Goal: Task Accomplishment & Management: Use online tool/utility

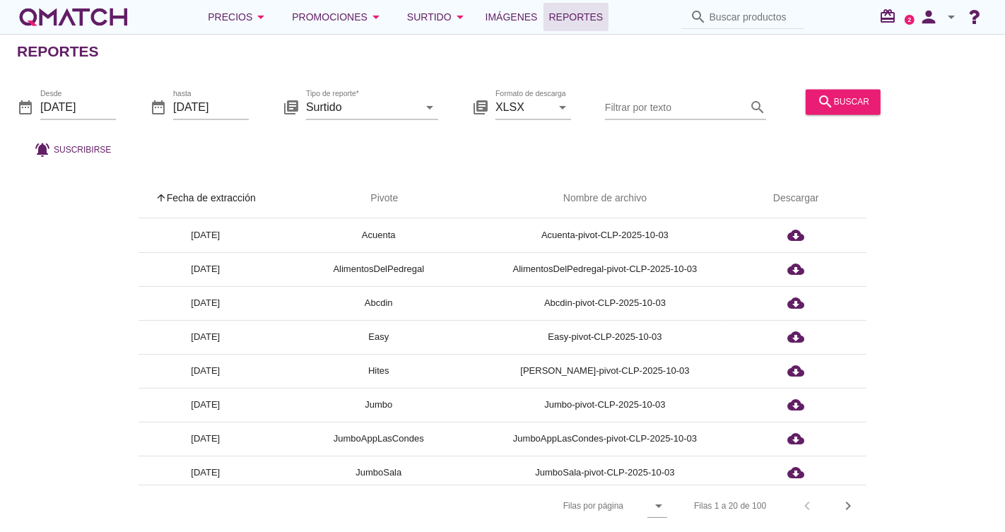
scroll to position [231, 0]
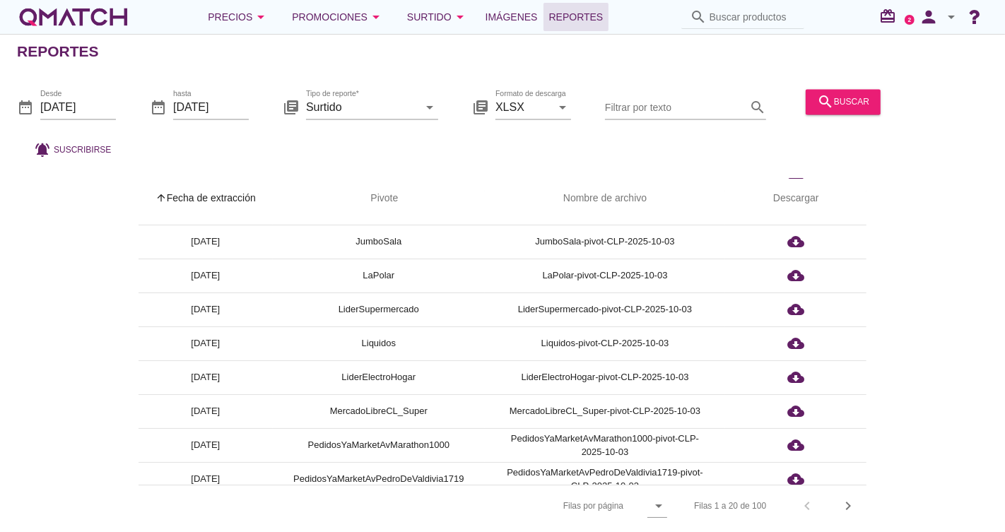
click at [564, 17] on span "Reportes" at bounding box center [576, 16] width 54 height 17
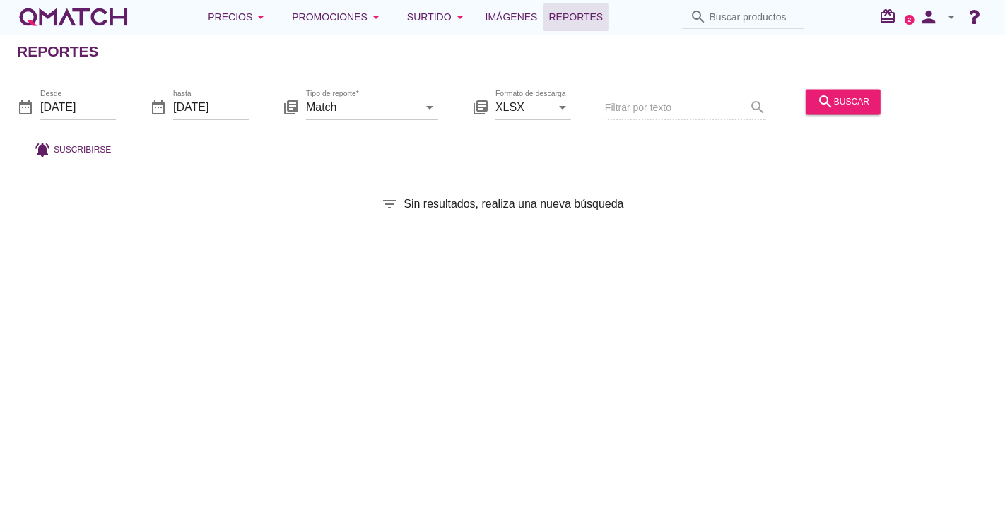
click at [76, 93] on div "date_range Desde [DATE]" at bounding box center [66, 110] width 99 height 45
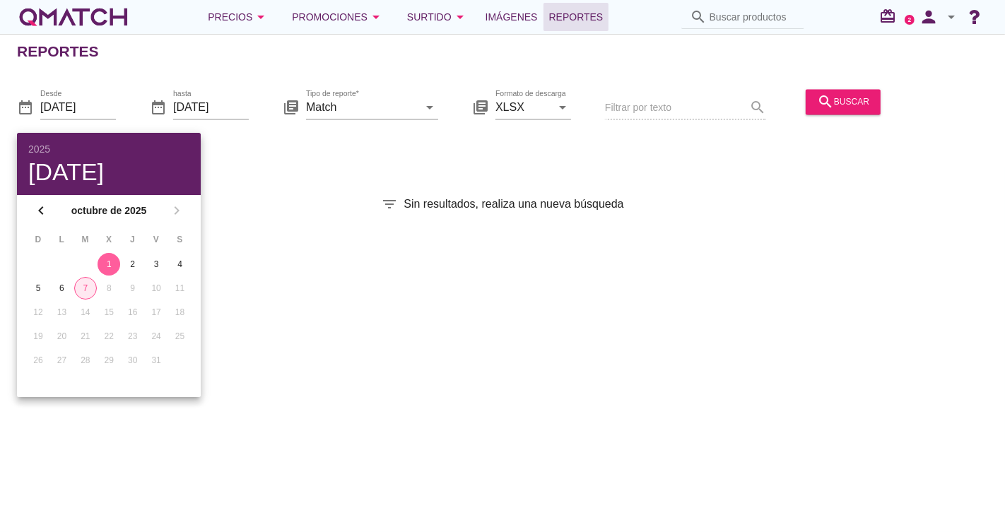
click at [81, 290] on div "7" at bounding box center [85, 288] width 21 height 13
type input "[DATE]"
click at [79, 286] on div "7" at bounding box center [85, 288] width 23 height 13
click at [194, 108] on input "[DATE]" at bounding box center [211, 107] width 76 height 23
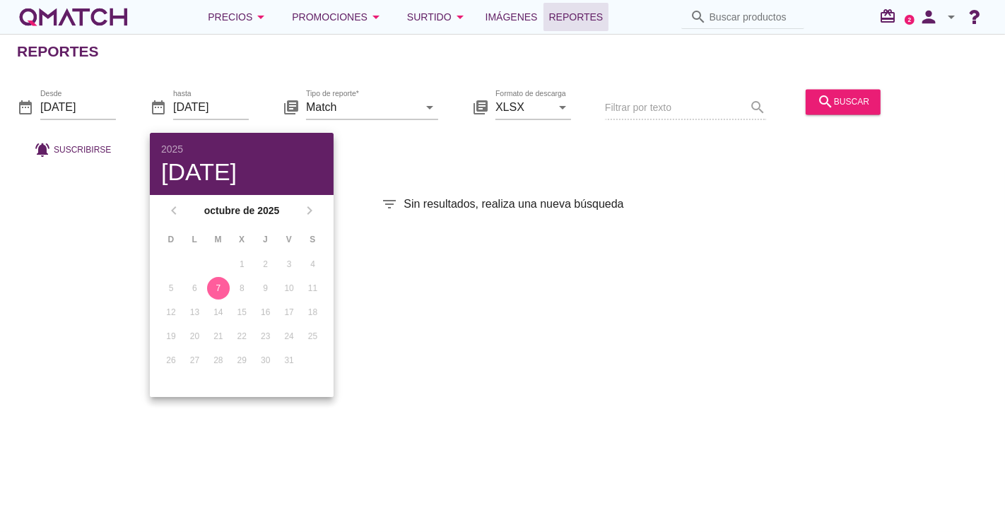
click at [217, 288] on div "7" at bounding box center [218, 288] width 23 height 13
drag, startPoint x: 569, startPoint y: 332, endPoint x: 481, endPoint y: 98, distance: 250.8
click at [569, 330] on div "Reportes date_range Desde [DATE] date_range hasta [DATE] library_books Tipo de …" at bounding box center [502, 283] width 1005 height 498
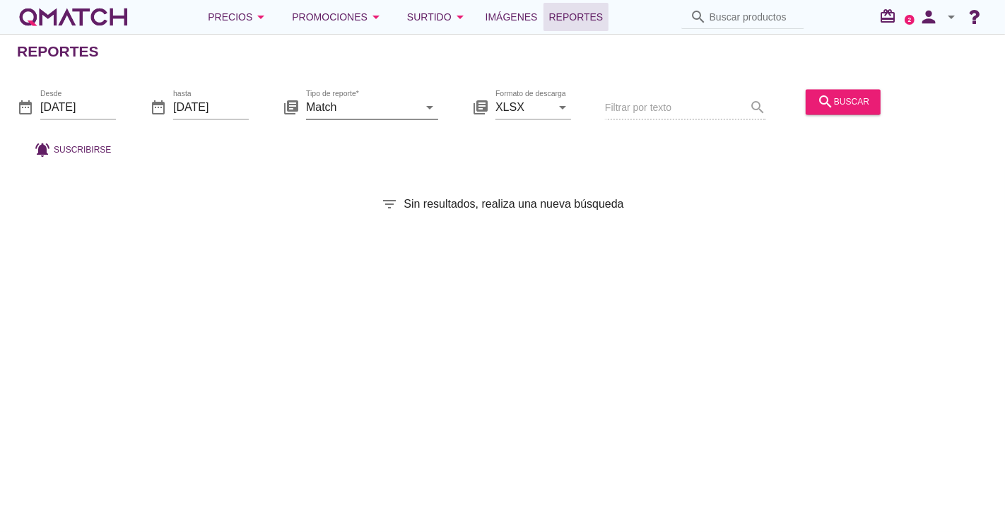
click at [394, 110] on input "Match" at bounding box center [362, 107] width 112 height 23
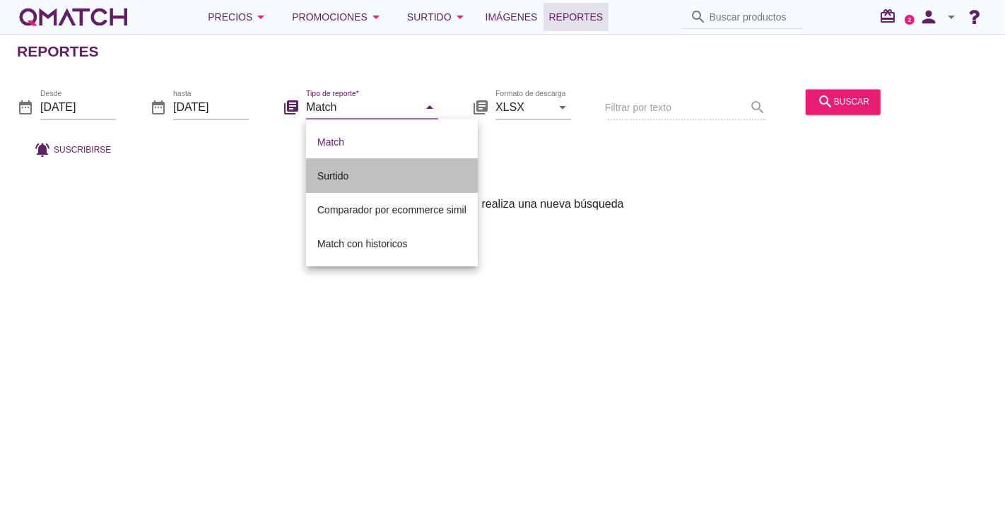
drag, startPoint x: 380, startPoint y: 168, endPoint x: 640, endPoint y: 141, distance: 261.5
click at [380, 169] on div "Surtido" at bounding box center [391, 176] width 149 height 17
type input "Surtido"
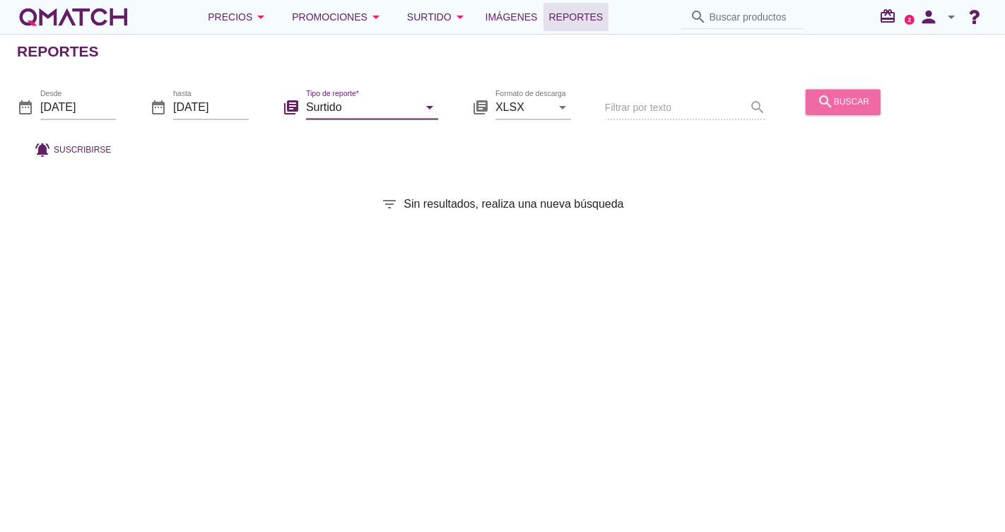
click at [819, 100] on icon "search" at bounding box center [825, 101] width 17 height 17
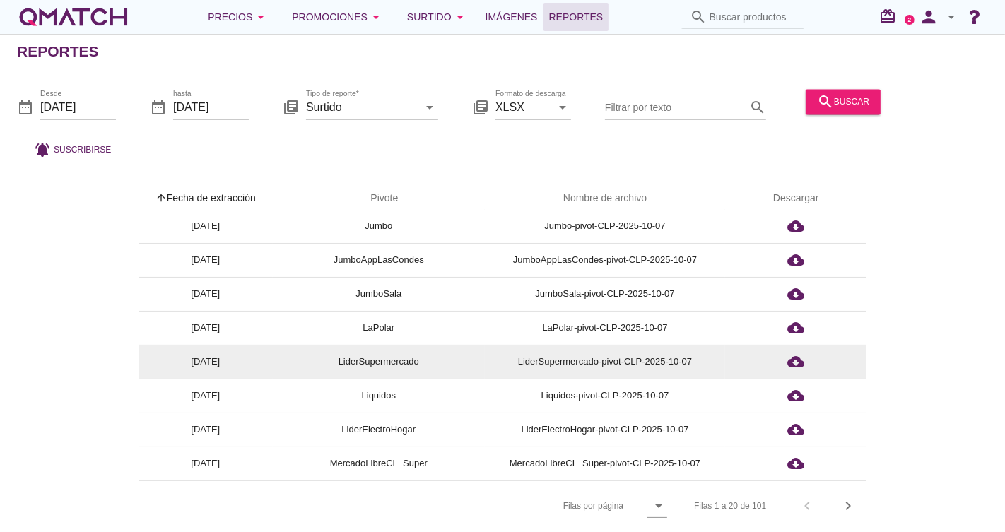
scroll to position [182, 0]
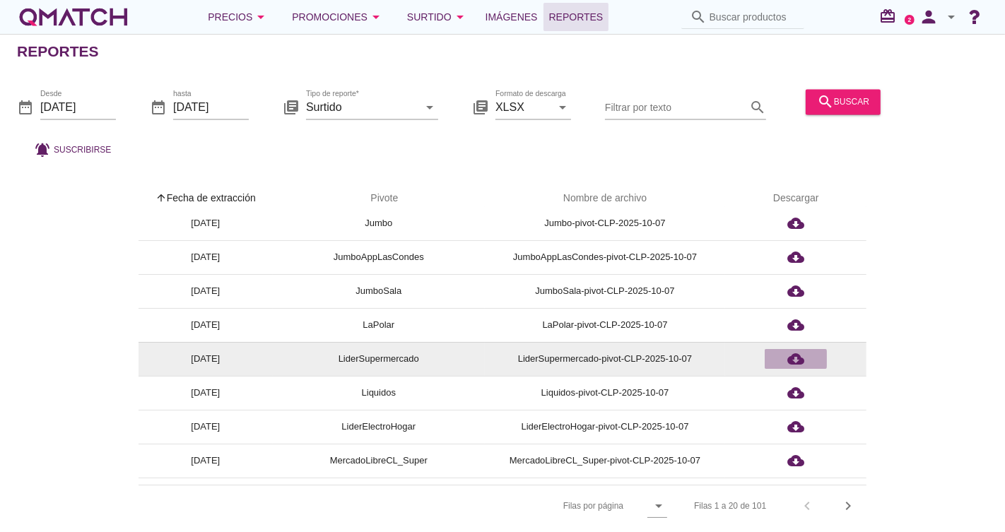
drag, startPoint x: 793, startPoint y: 354, endPoint x: 800, endPoint y: 320, distance: 35.2
click at [795, 354] on icon "cloud_download" at bounding box center [795, 359] width 17 height 17
